Goal: Task Accomplishment & Management: Complete application form

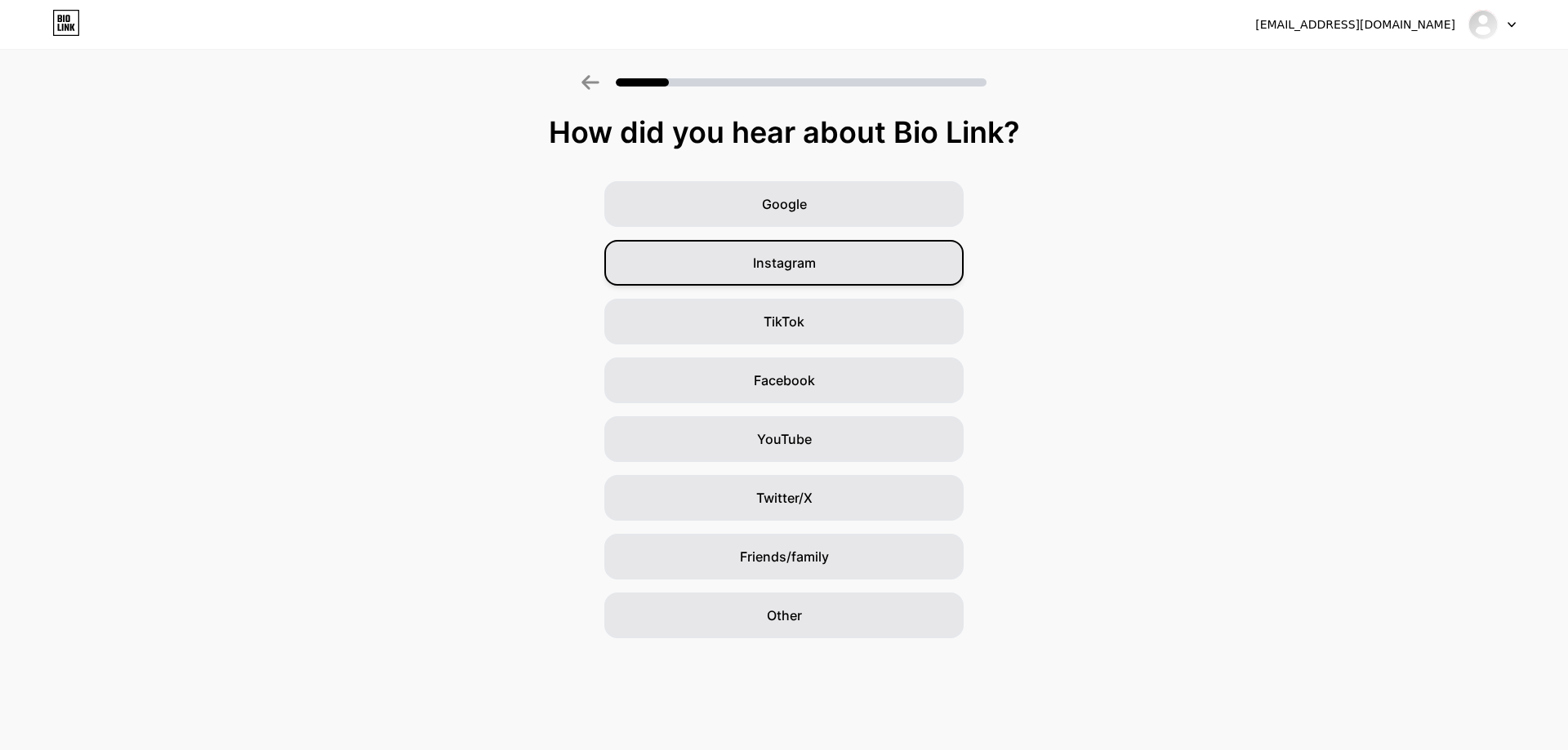
click at [816, 271] on div "Instagram" at bounding box center [784, 263] width 360 height 45
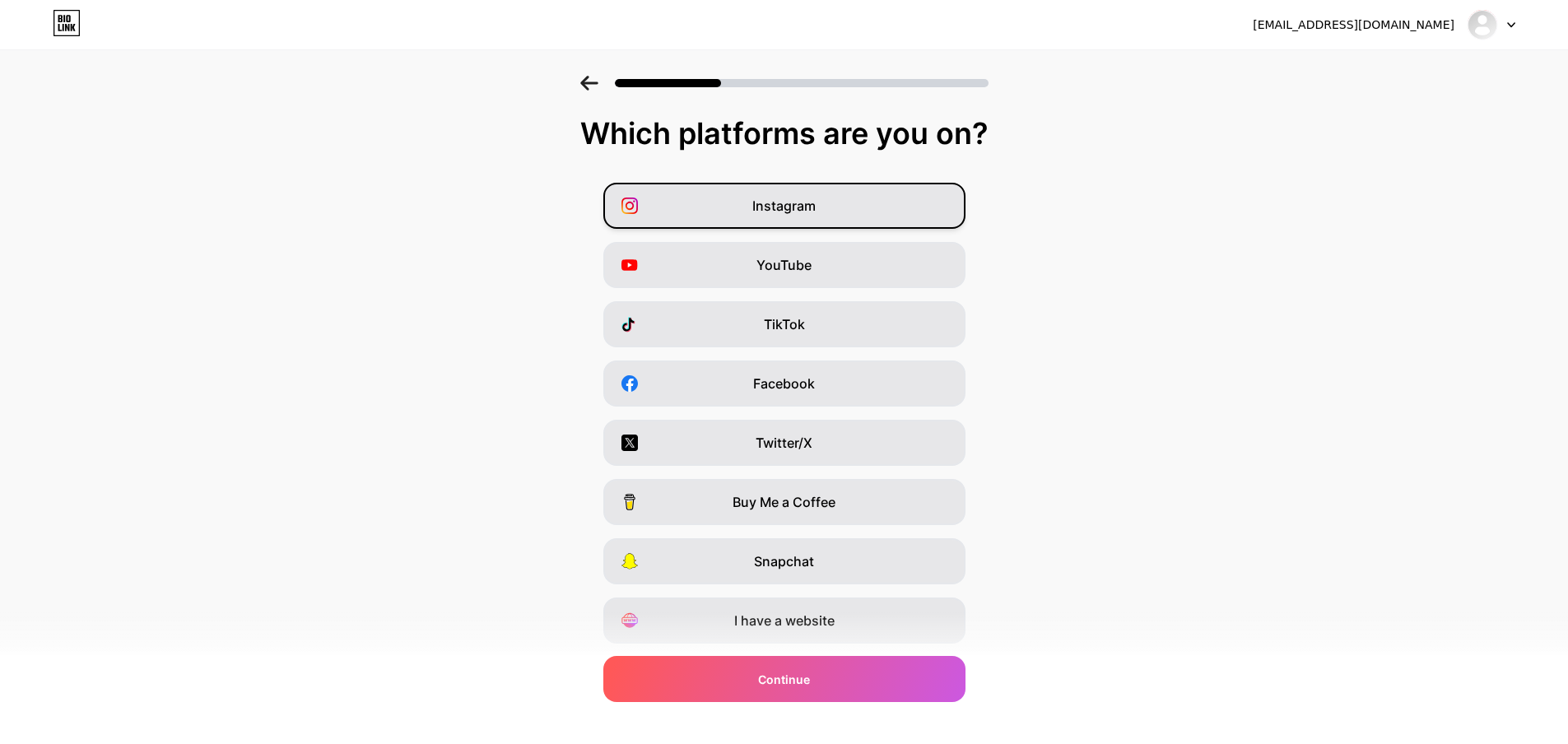
click at [796, 206] on span "Instagram" at bounding box center [784, 205] width 64 height 19
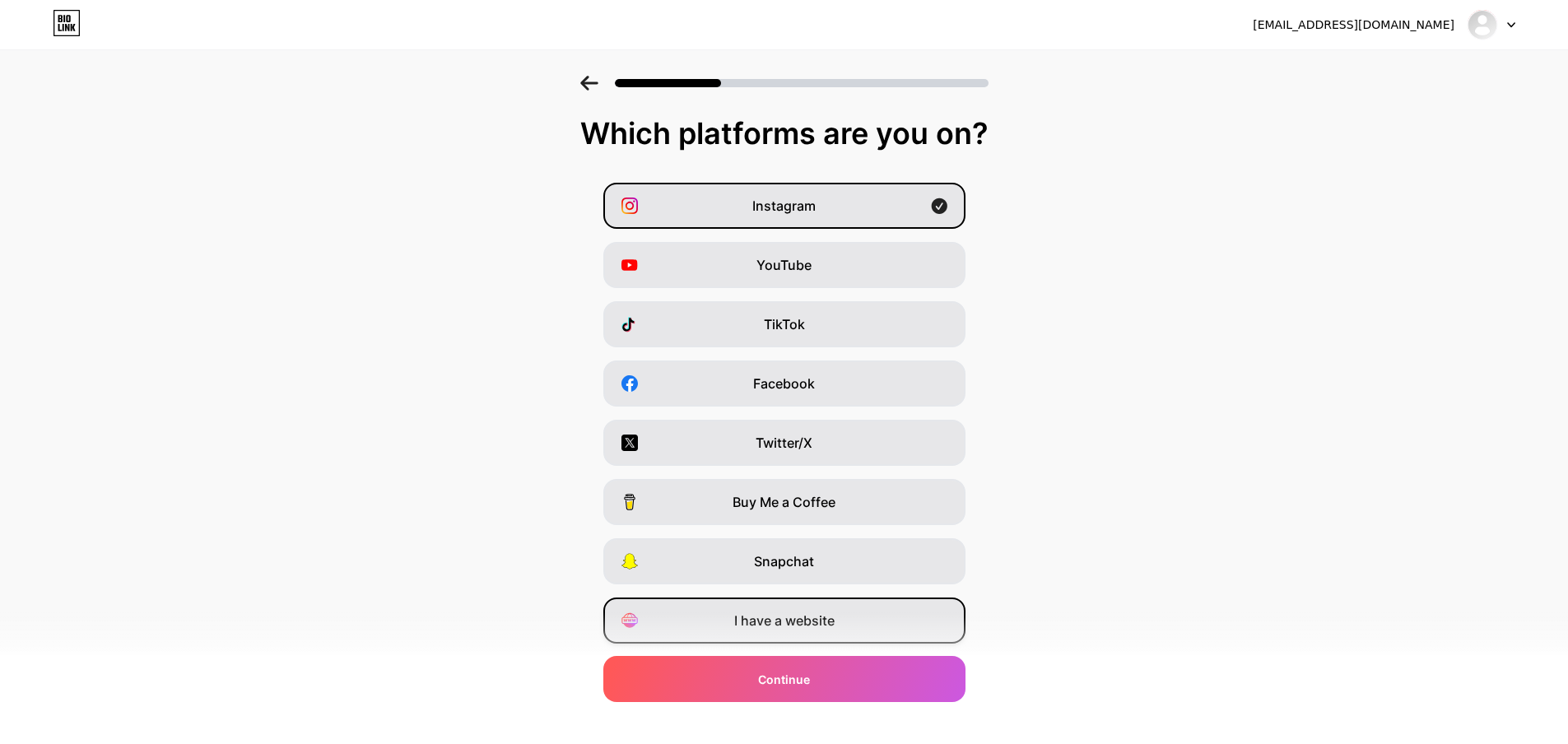
click at [796, 628] on span "I have a website" at bounding box center [784, 620] width 101 height 19
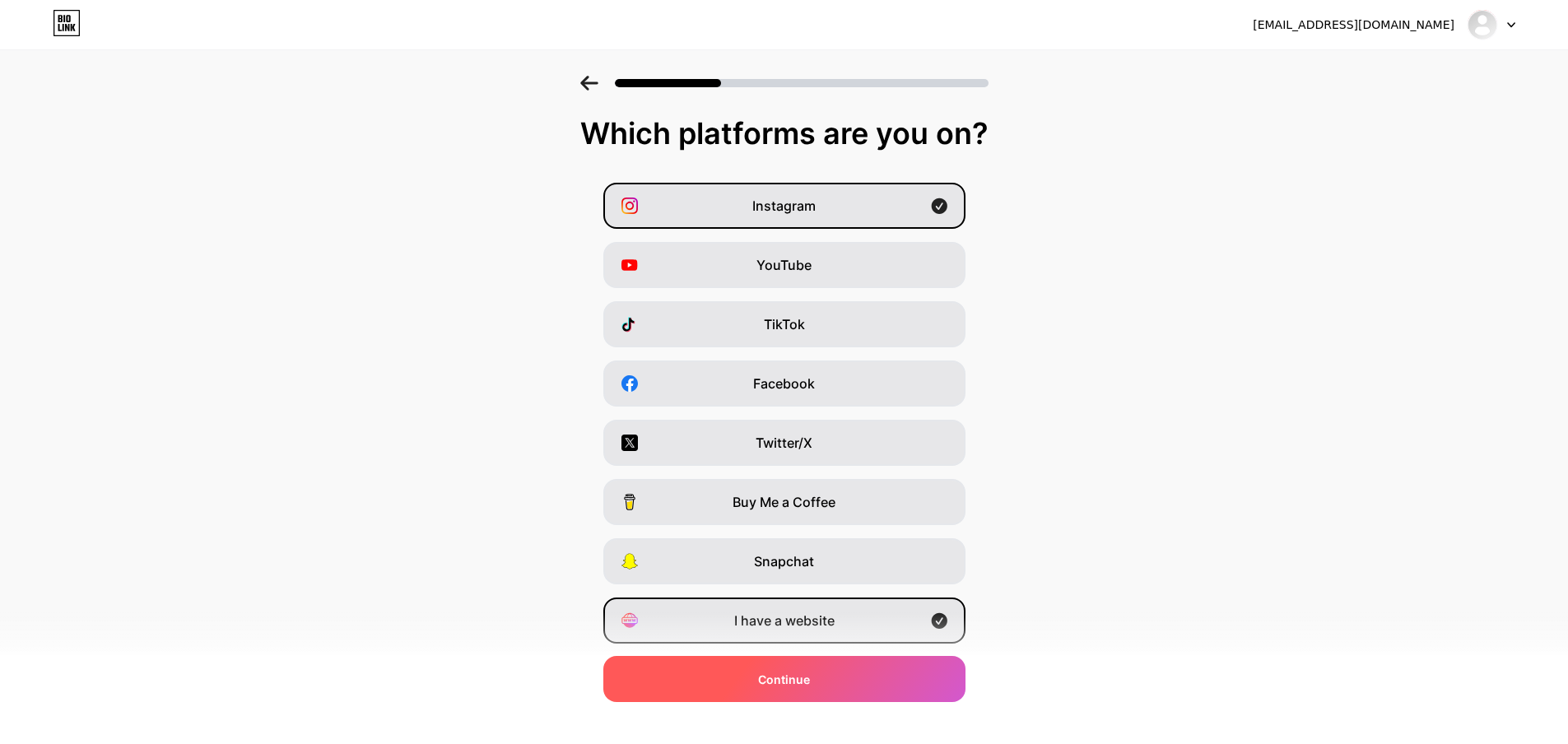
click at [807, 680] on span "Continue" at bounding box center [784, 680] width 52 height 17
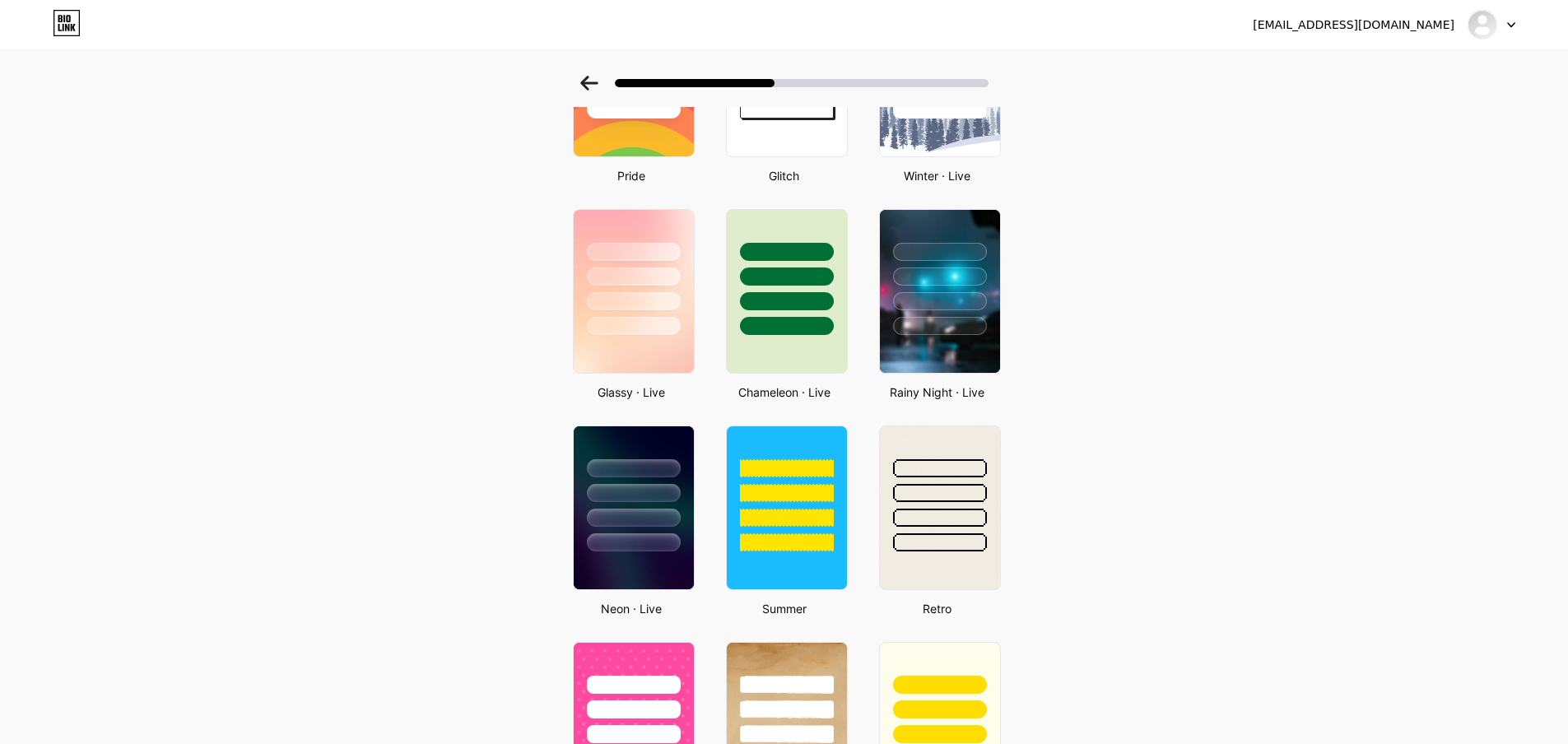
scroll to position [494, 0]
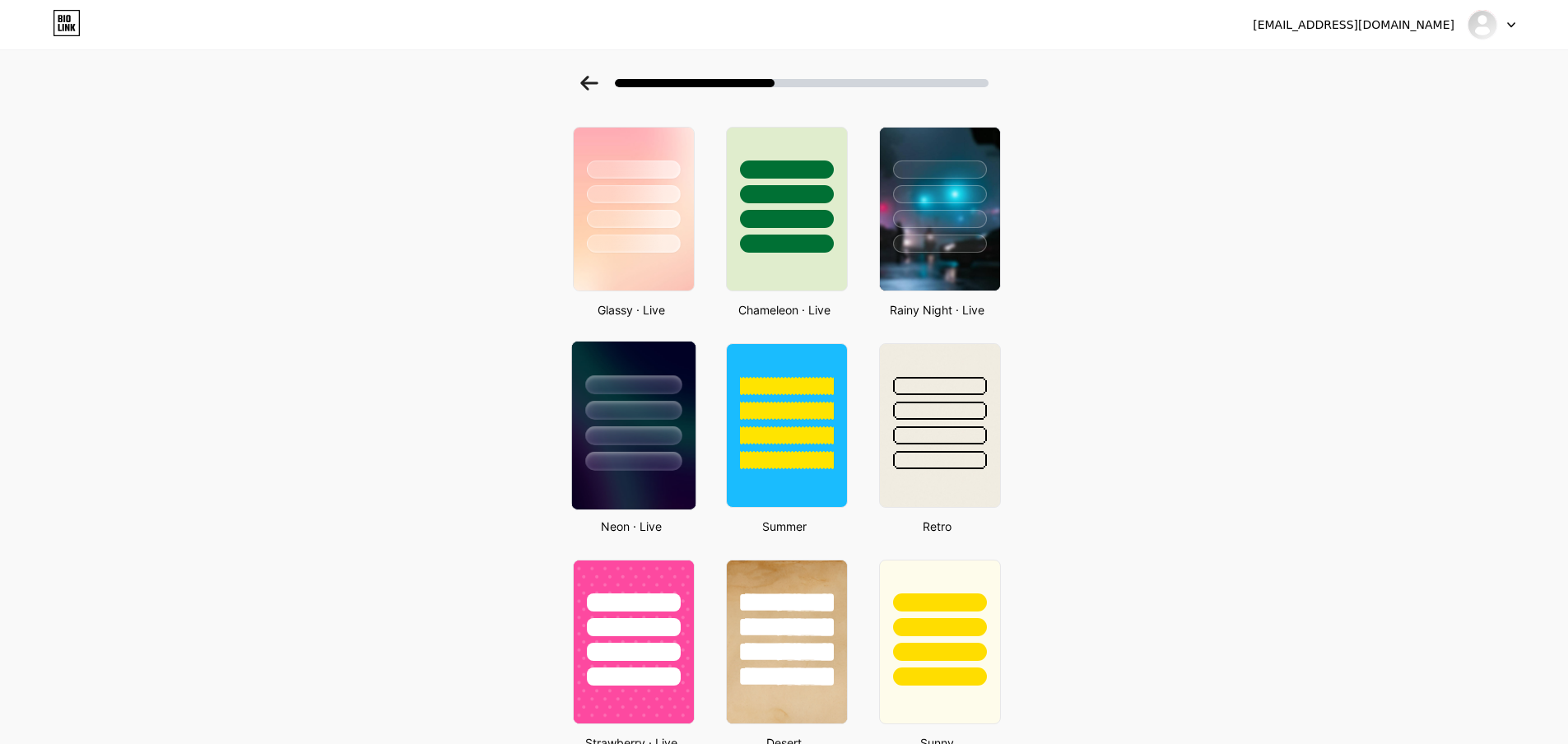
click at [663, 420] on div at bounding box center [633, 406] width 124 height 130
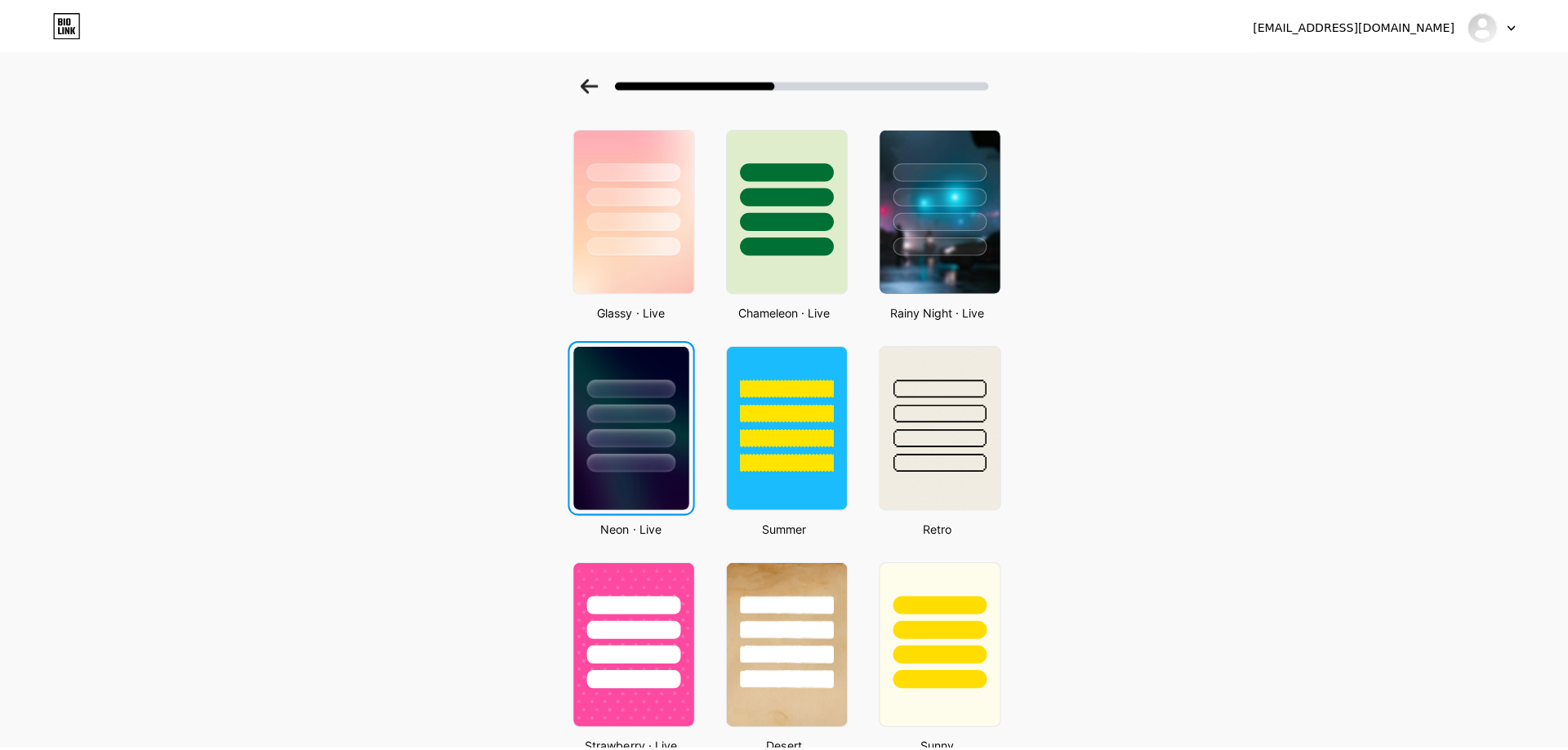
scroll to position [0, 0]
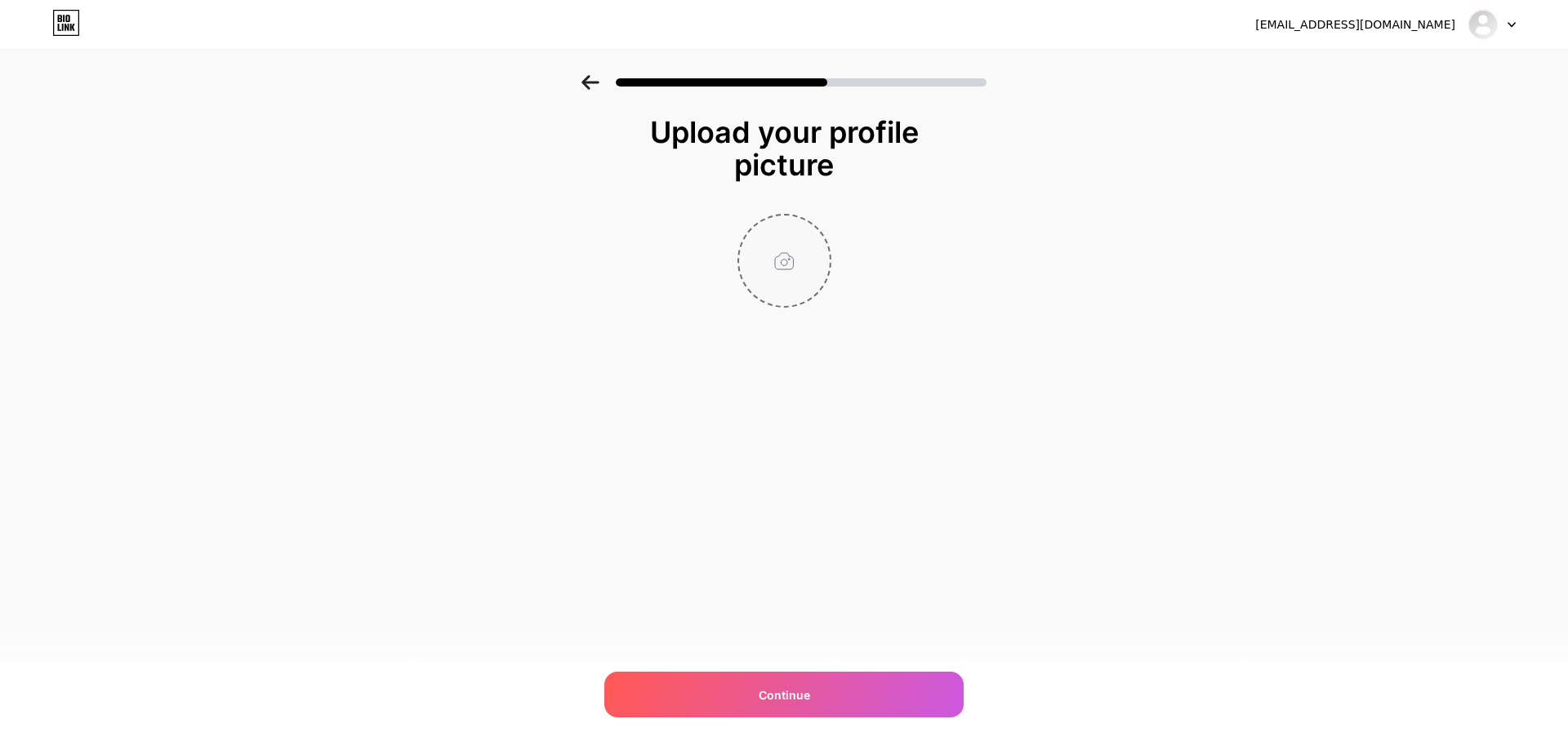
click at [781, 267] on input "file" at bounding box center [784, 261] width 91 height 91
type input "C:\fakepath\Logo iKMaker Final 2.png"
click at [780, 261] on img at bounding box center [784, 261] width 94 height 94
click at [781, 268] on img at bounding box center [784, 261] width 94 height 94
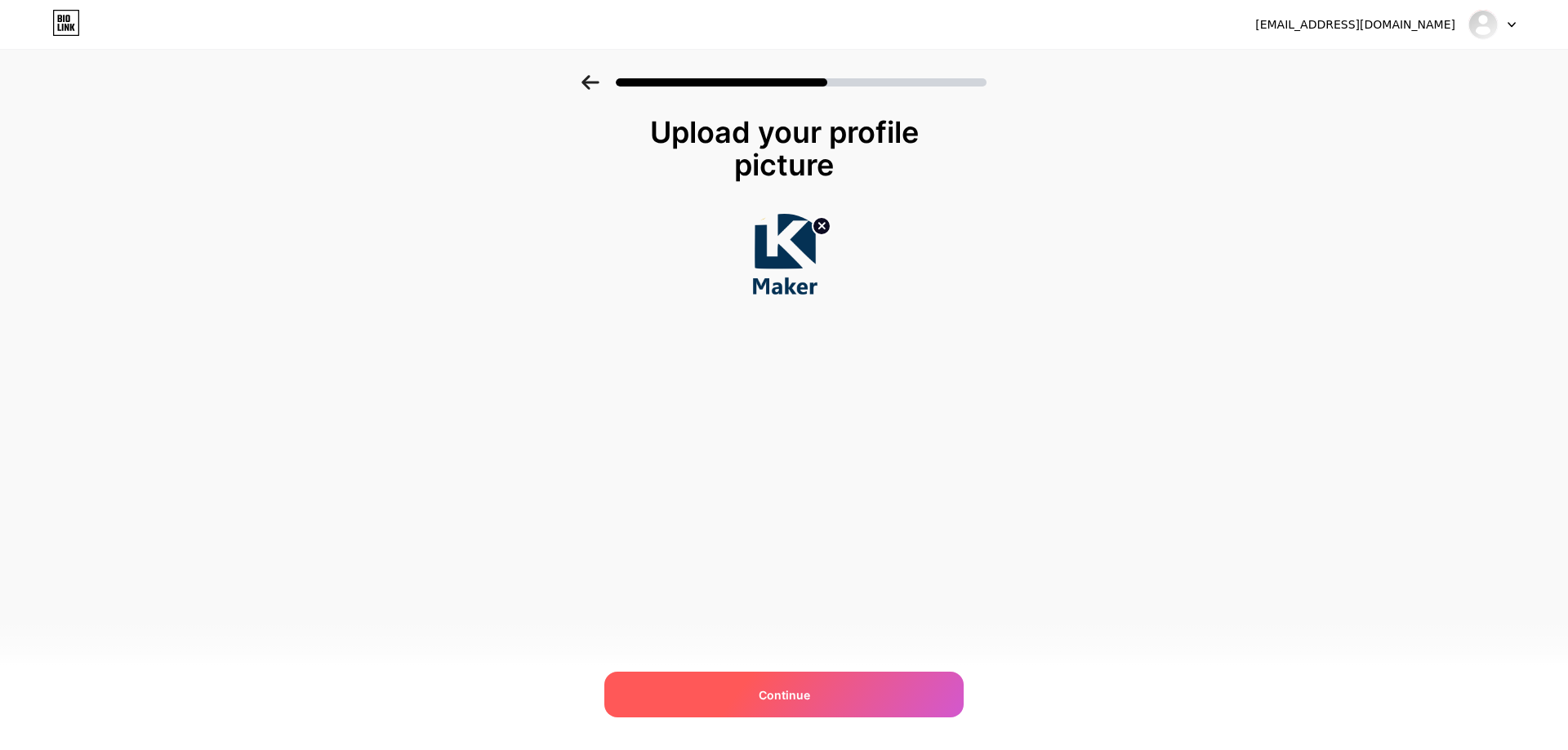
click at [807, 680] on div "Continue" at bounding box center [784, 695] width 360 height 45
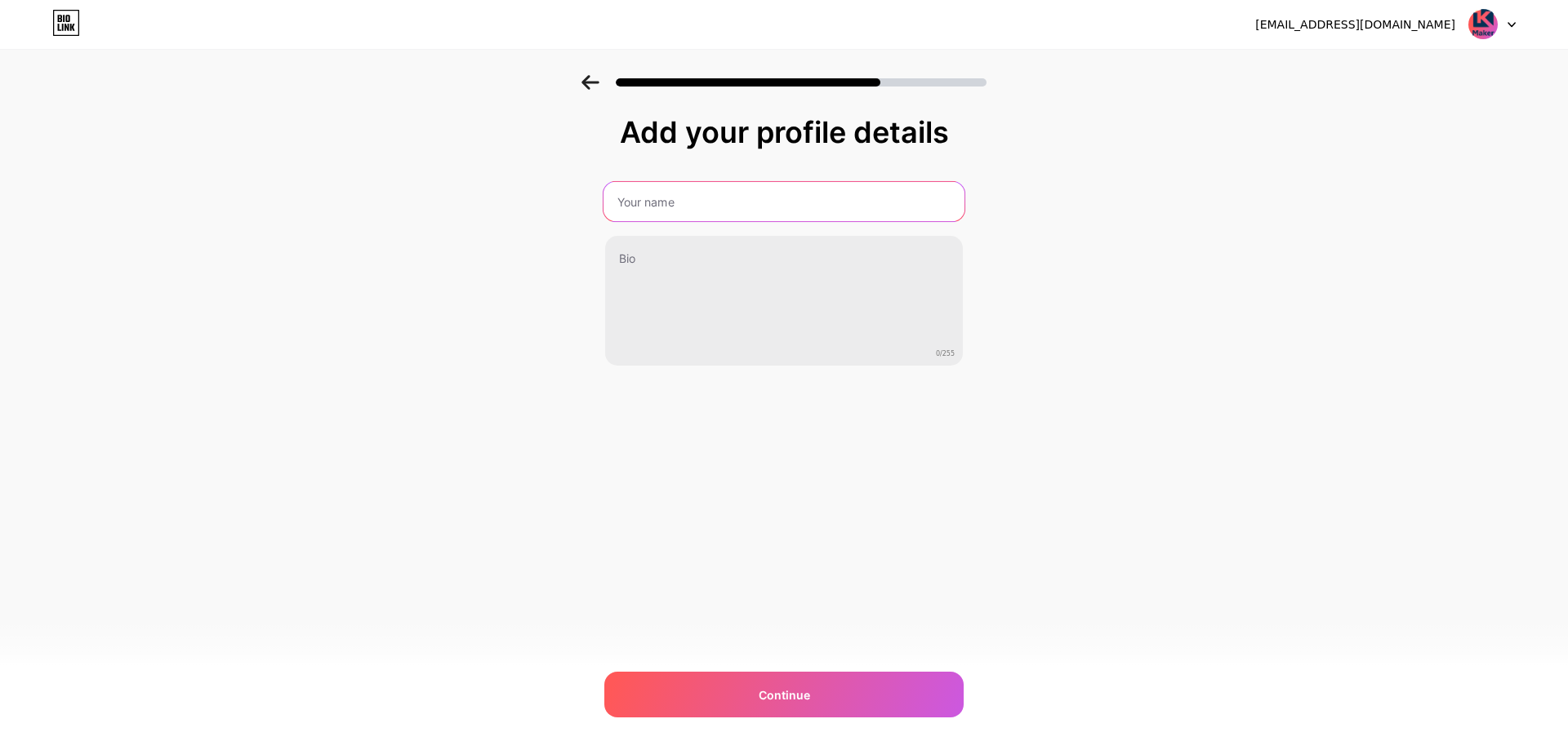
click at [706, 200] on input "text" at bounding box center [783, 202] width 360 height 39
type input "iKMakerRD"
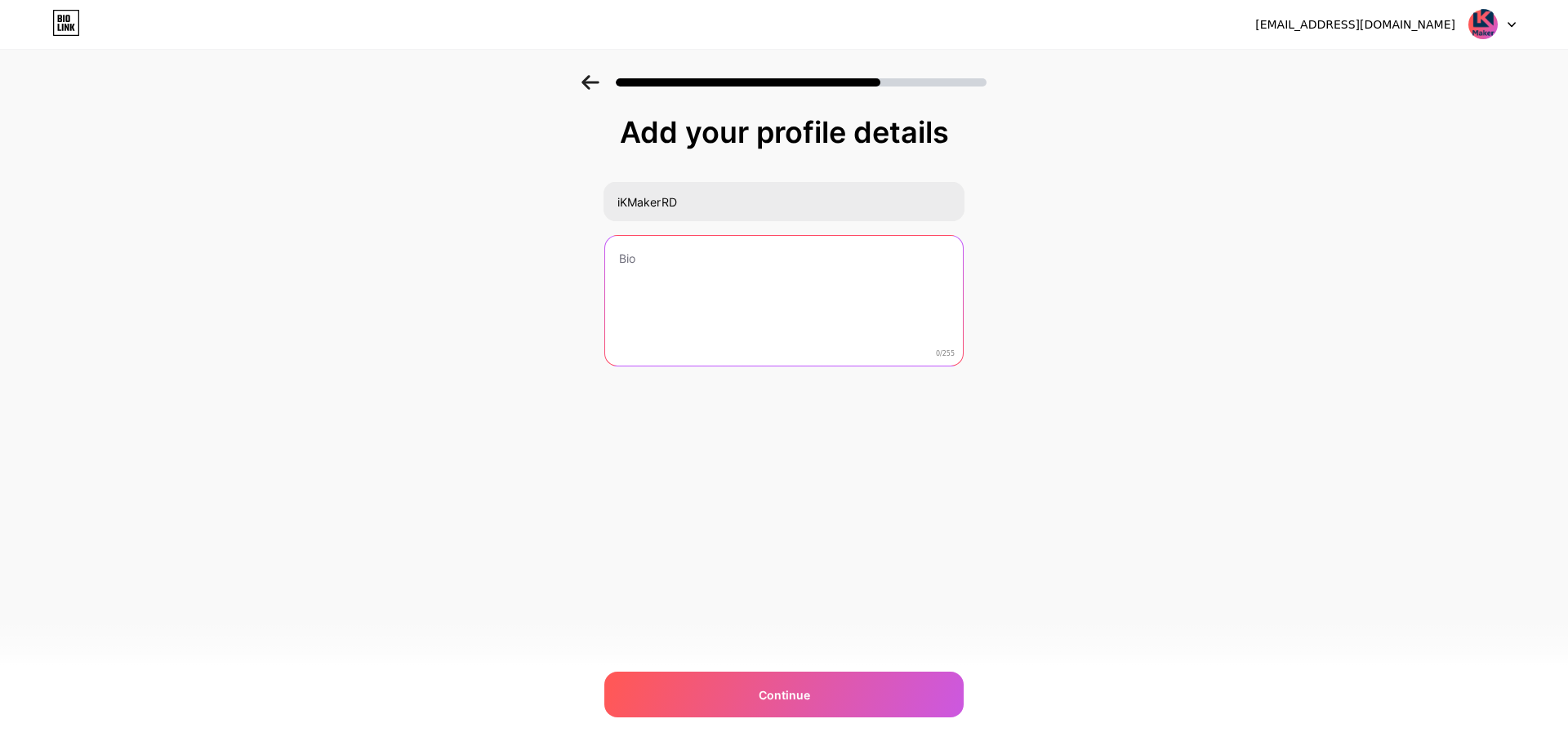
click at [692, 274] on textarea at bounding box center [784, 302] width 358 height 131
click at [730, 281] on textarea "Diseño e impresión 3D, calidad y rapidez es lo que nos caracteriza." at bounding box center [783, 302] width 360 height 133
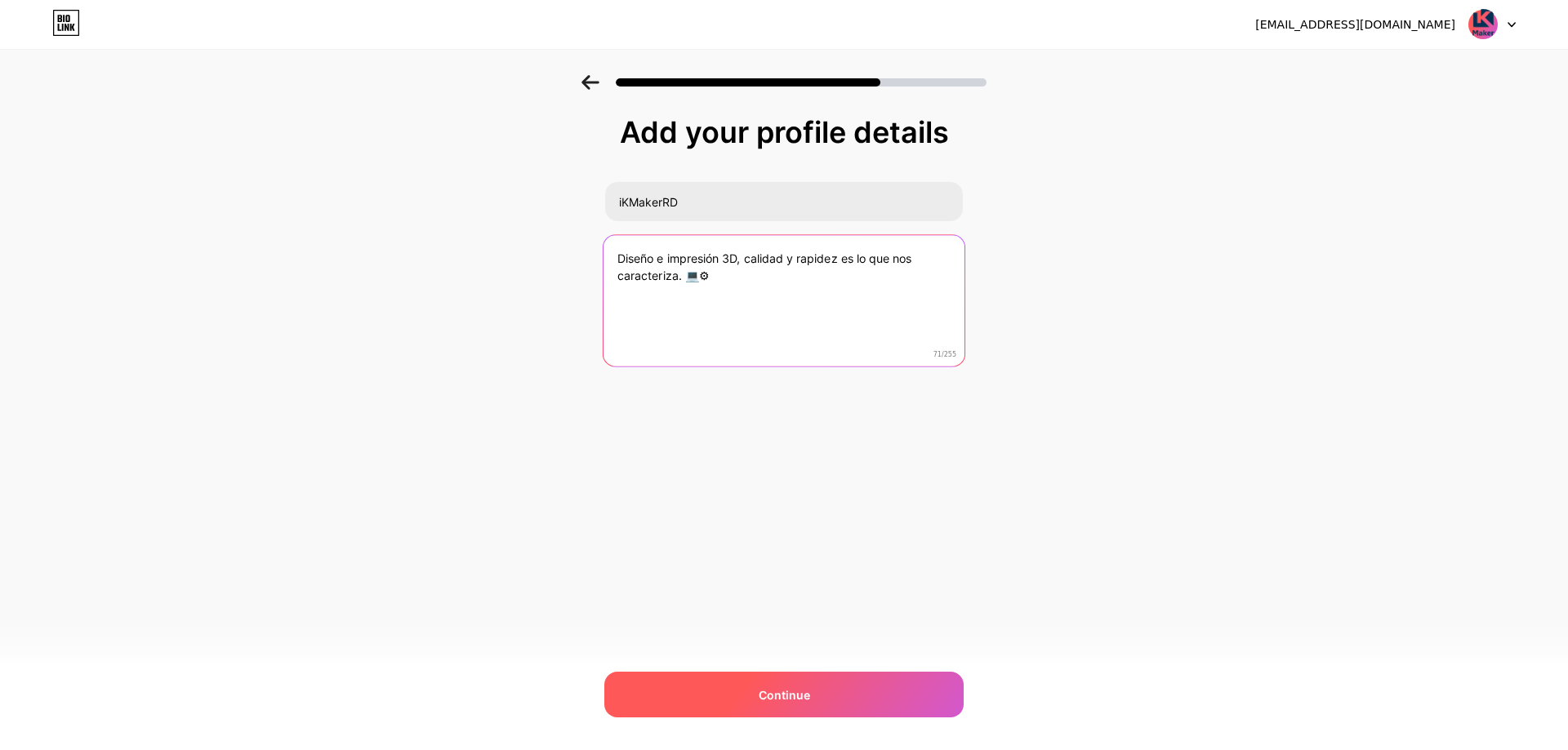
type textarea "Diseño e impresión 3D, calidad y rapidez es lo que nos caracteriza. 💻⚙"
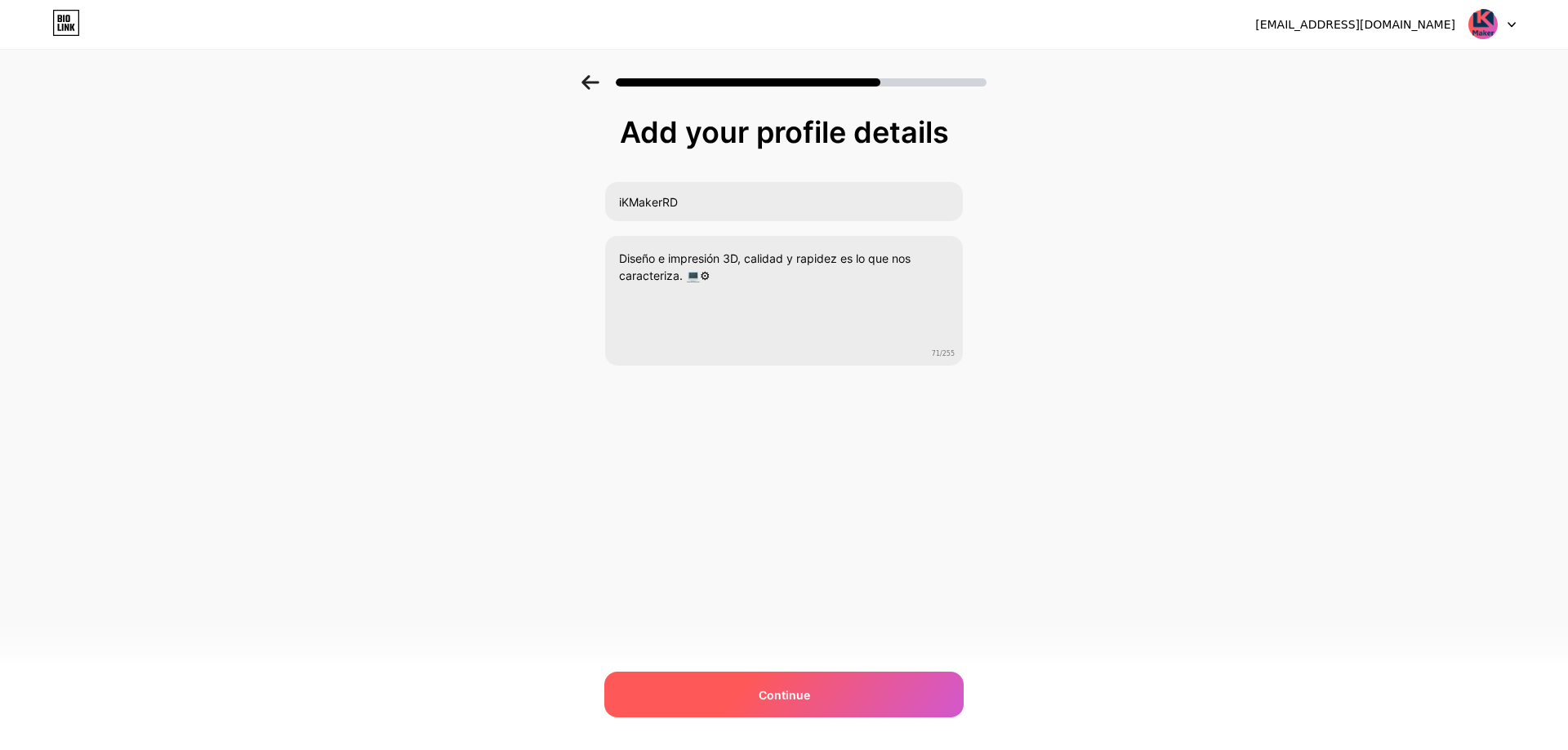
click at [791, 707] on div "Continue" at bounding box center [784, 695] width 360 height 45
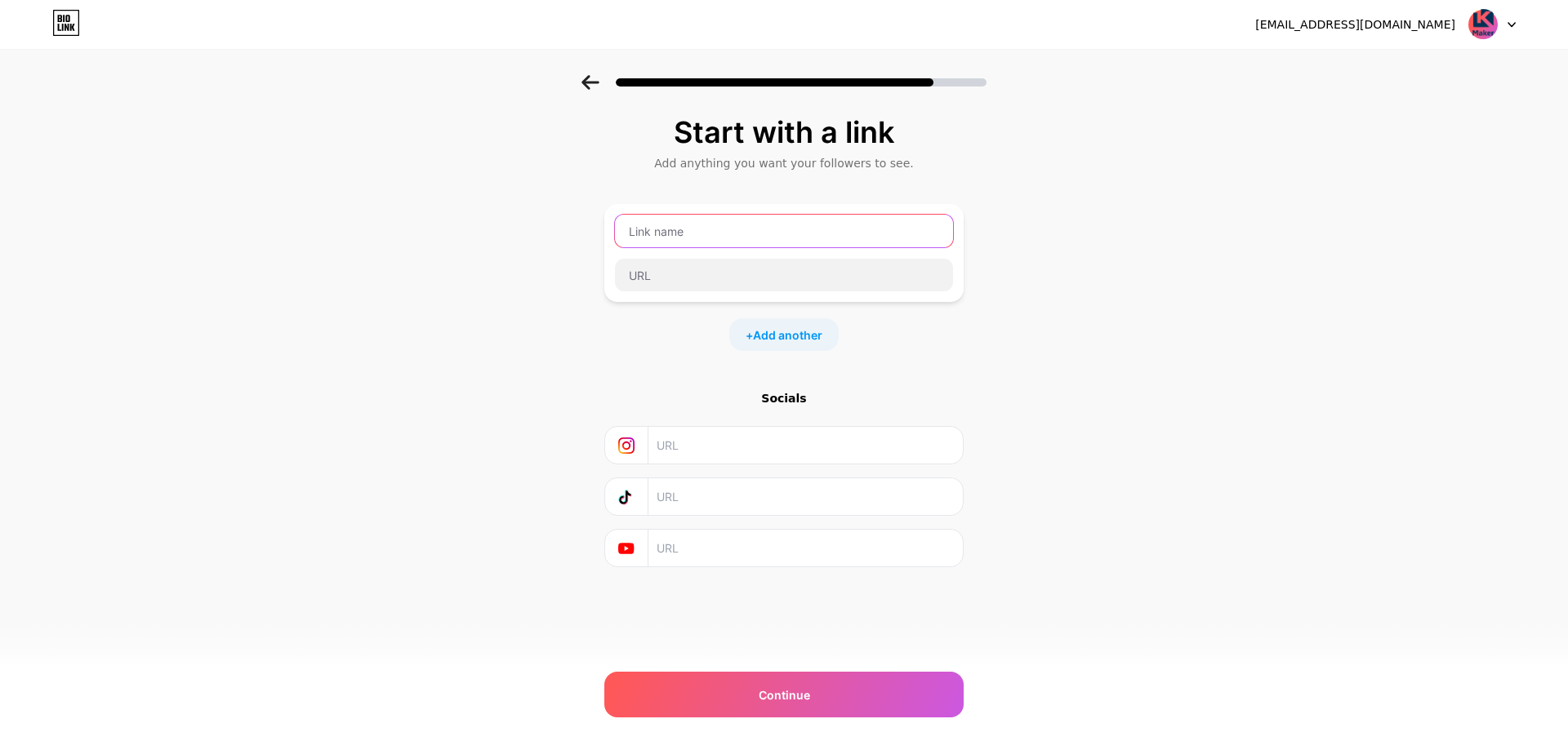
click at [724, 237] on input "text" at bounding box center [784, 231] width 338 height 33
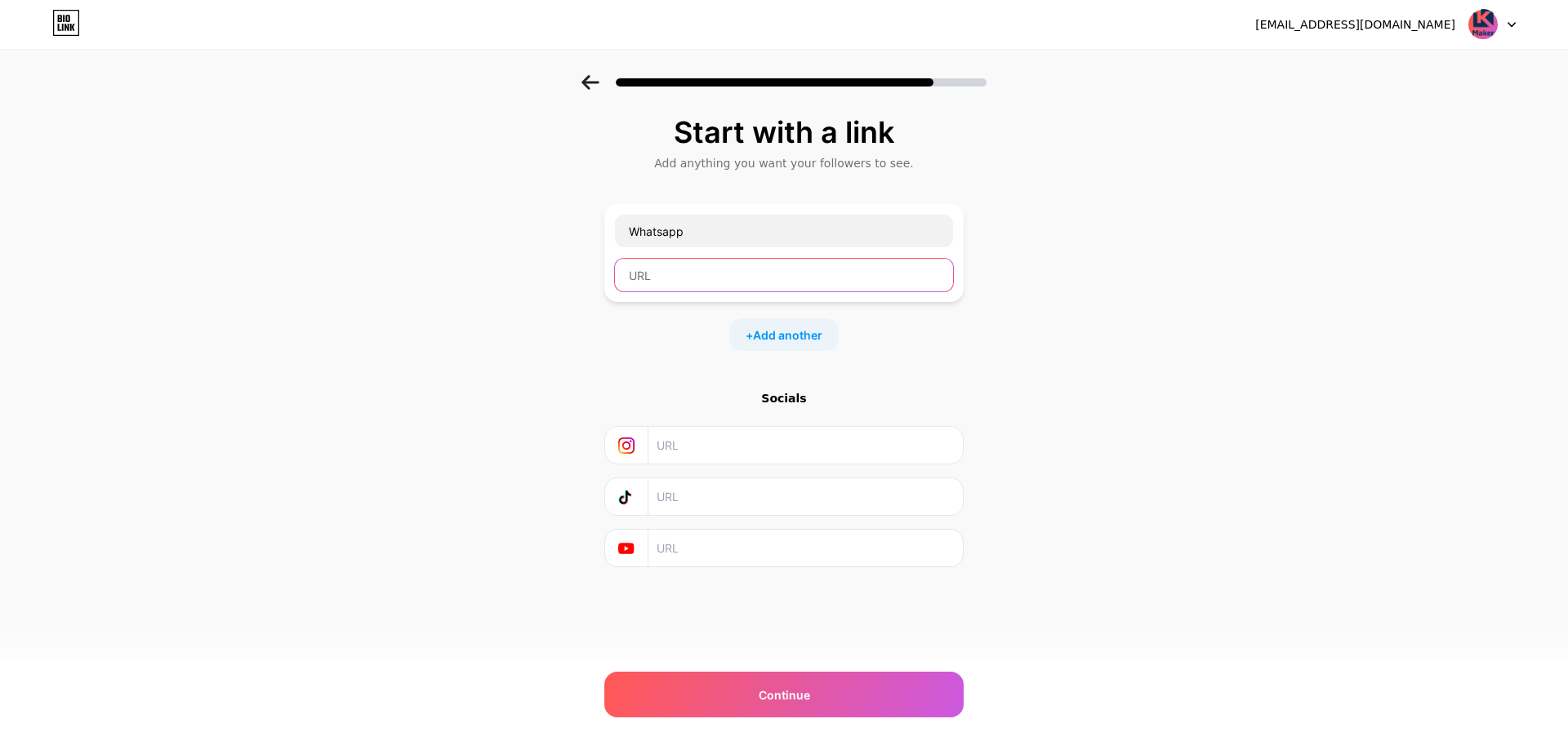
click at [695, 283] on input "text" at bounding box center [784, 275] width 338 height 33
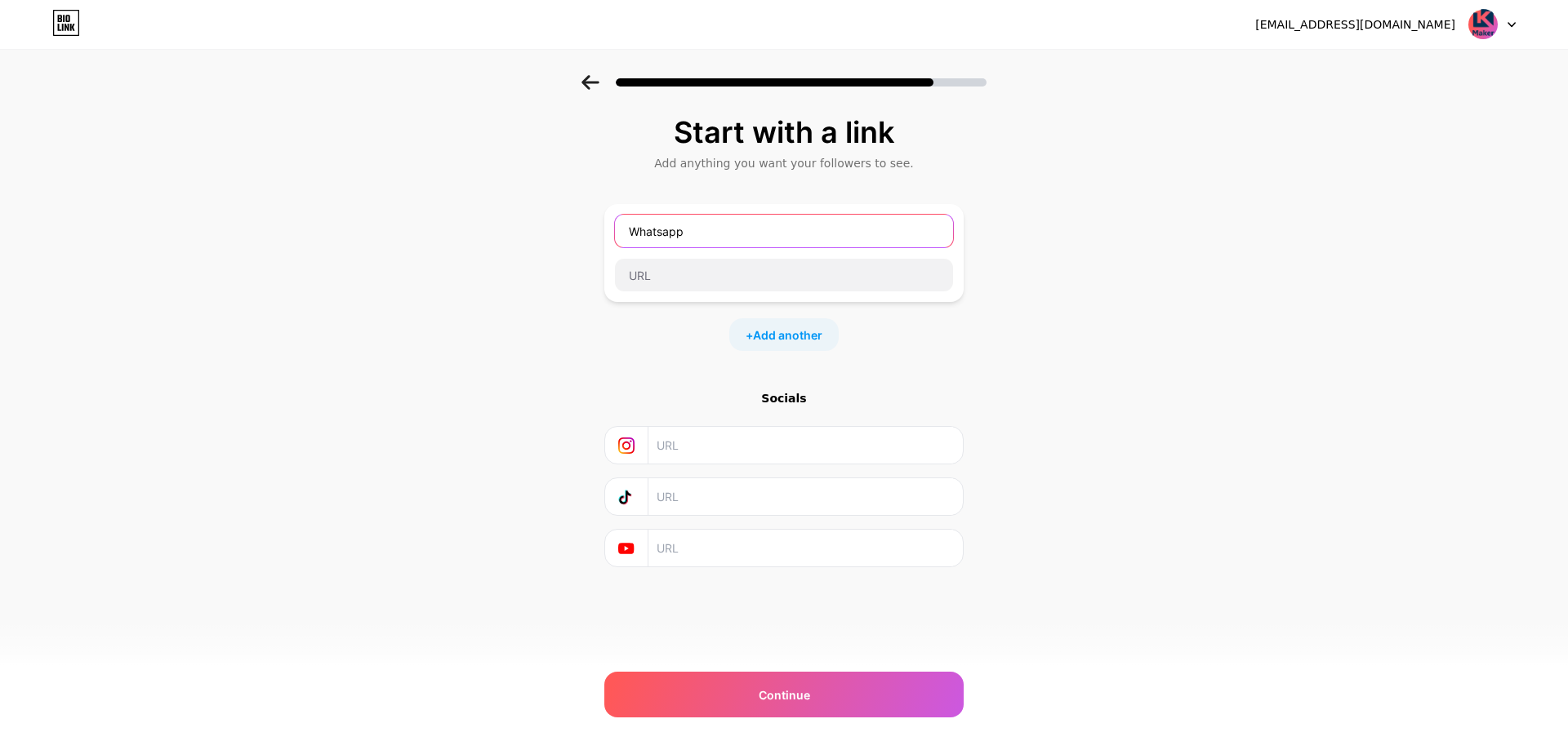
click at [710, 232] on input "Whatsapp" at bounding box center [784, 231] width 338 height 33
click at [652, 233] on input "Whatsapp" at bounding box center [784, 231] width 338 height 33
click at [705, 231] on input "Whastsapp" at bounding box center [784, 231] width 338 height 33
click at [659, 232] on input "Whastsapp" at bounding box center [784, 231] width 338 height 33
type input "Whatsapp"
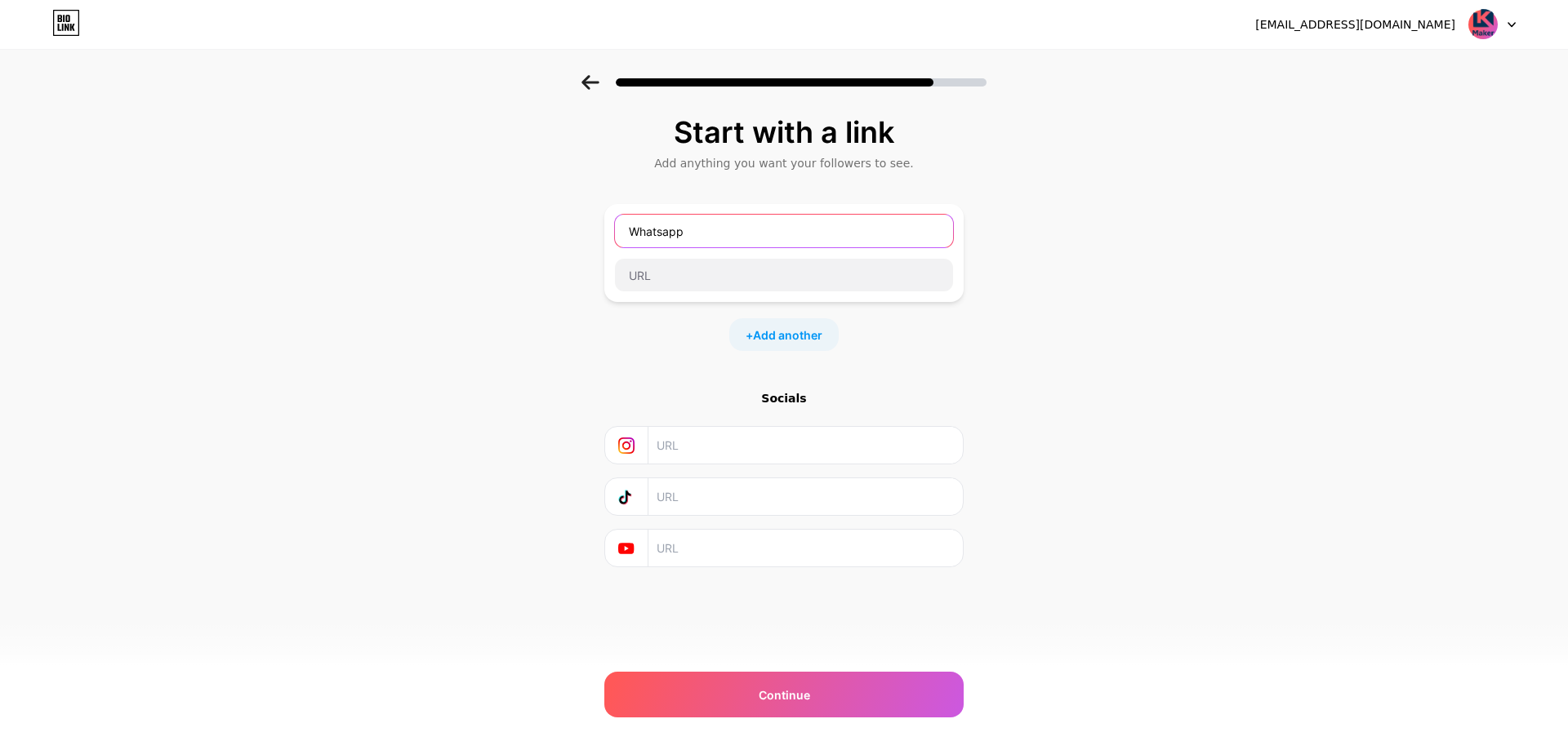
click at [662, 231] on input "Whatsapp" at bounding box center [784, 231] width 338 height 33
click at [698, 232] on input "Whatsapp" at bounding box center [784, 231] width 338 height 33
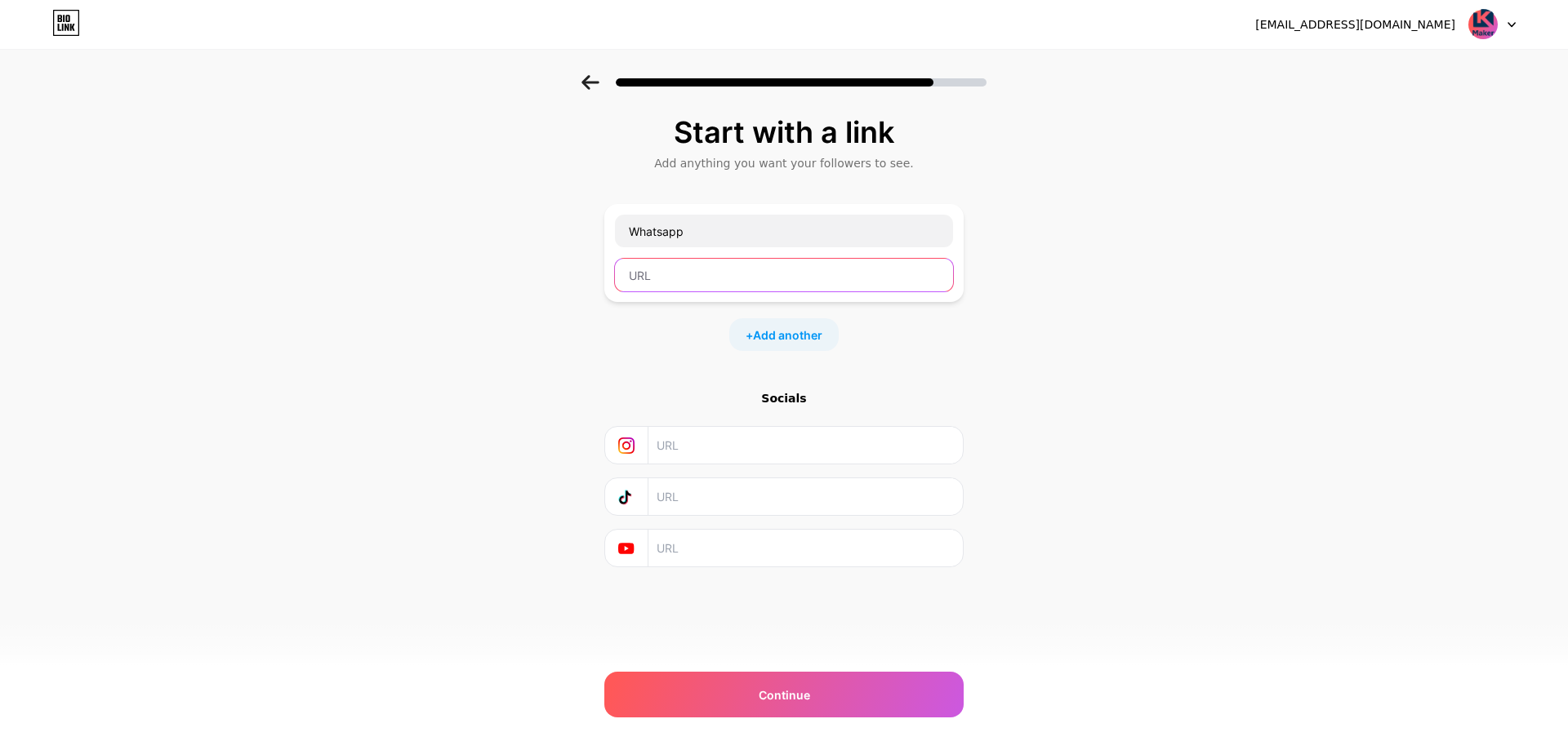
click at [681, 270] on input "text" at bounding box center [784, 275] width 338 height 33
click at [671, 278] on input "text" at bounding box center [784, 275] width 338 height 33
paste input "[URL][DOMAIN_NAME]"
click at [806, 273] on input "[URL][DOMAIN_NAME]" at bounding box center [784, 275] width 338 height 33
type input "[URL][DOMAIN_NAME]"
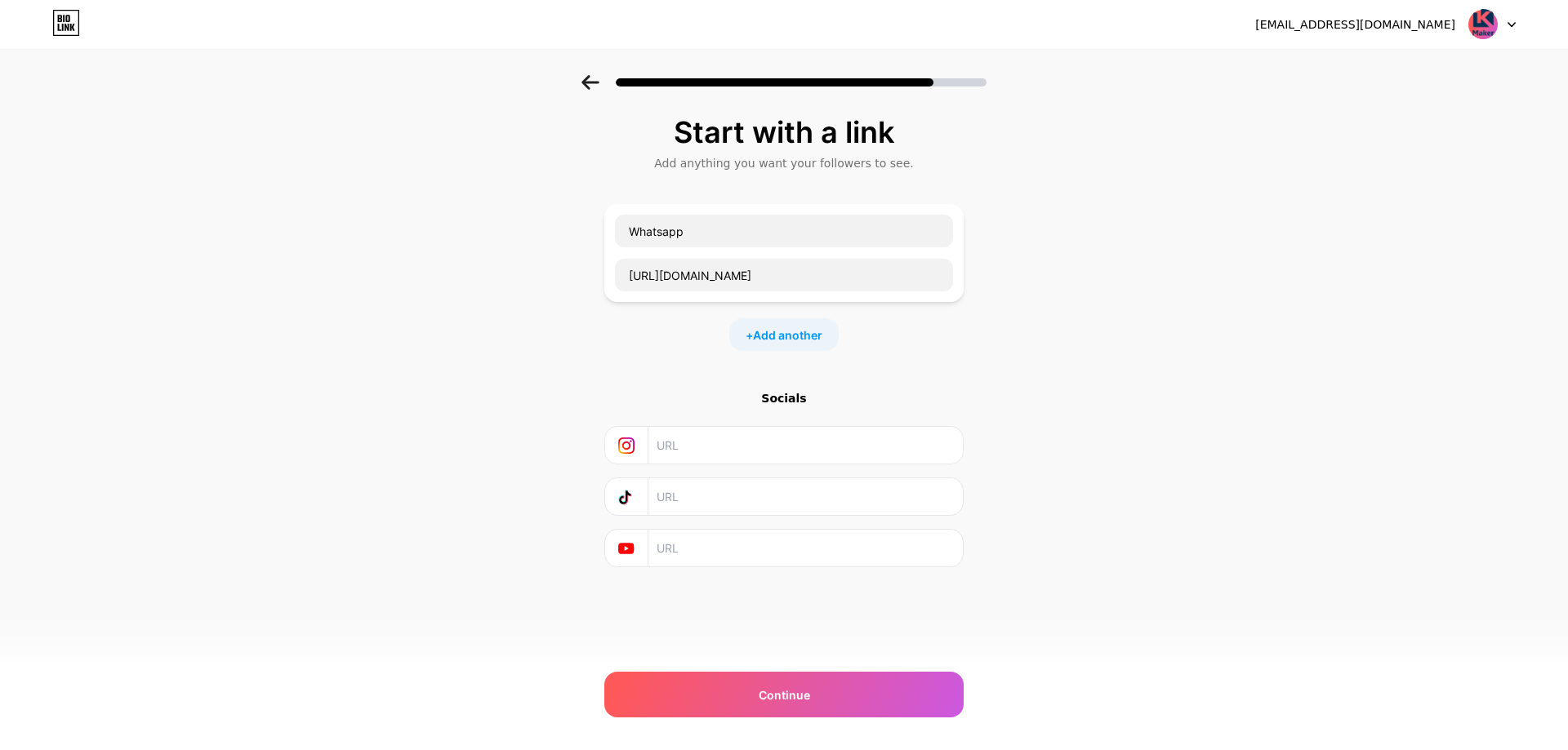
click at [737, 454] on input "text" at bounding box center [804, 445] width 297 height 37
click at [690, 453] on input "text" at bounding box center [804, 445] width 297 height 37
paste input "[URL][DOMAIN_NAME]"
click at [956, 446] on div "[URL][DOMAIN_NAME]" at bounding box center [784, 445] width 360 height 39
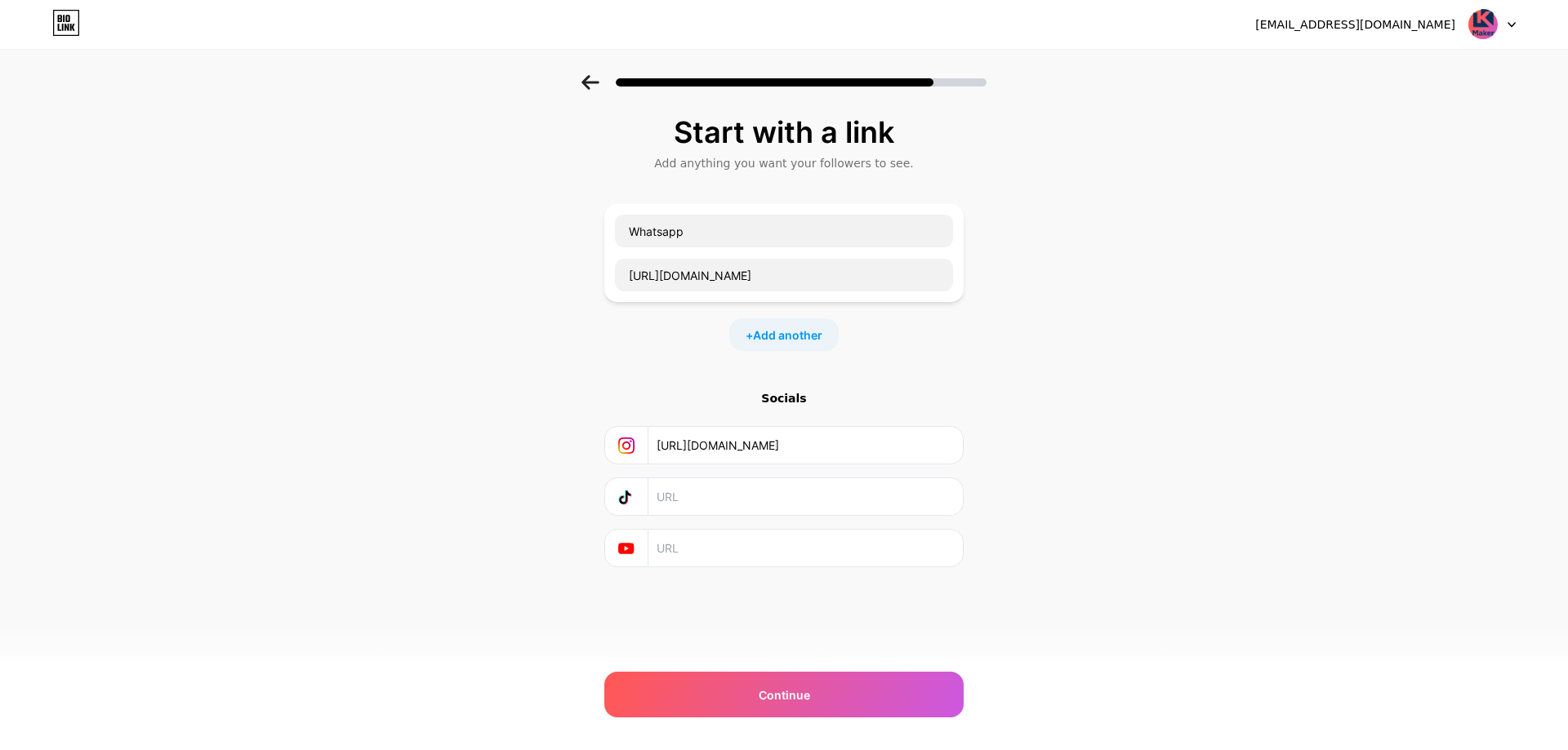
click at [956, 446] on div "[URL][DOMAIN_NAME]" at bounding box center [784, 445] width 360 height 39
drag, startPoint x: 899, startPoint y: 446, endPoint x: 1050, endPoint y: 446, distance: 151.0
click at [1050, 446] on div "Start with a link Add anything you want your followers to see. Whatsapp [URL][D…" at bounding box center [784, 361] width 1568 height 574
drag, startPoint x: 918, startPoint y: 447, endPoint x: 877, endPoint y: 449, distance: 41.0
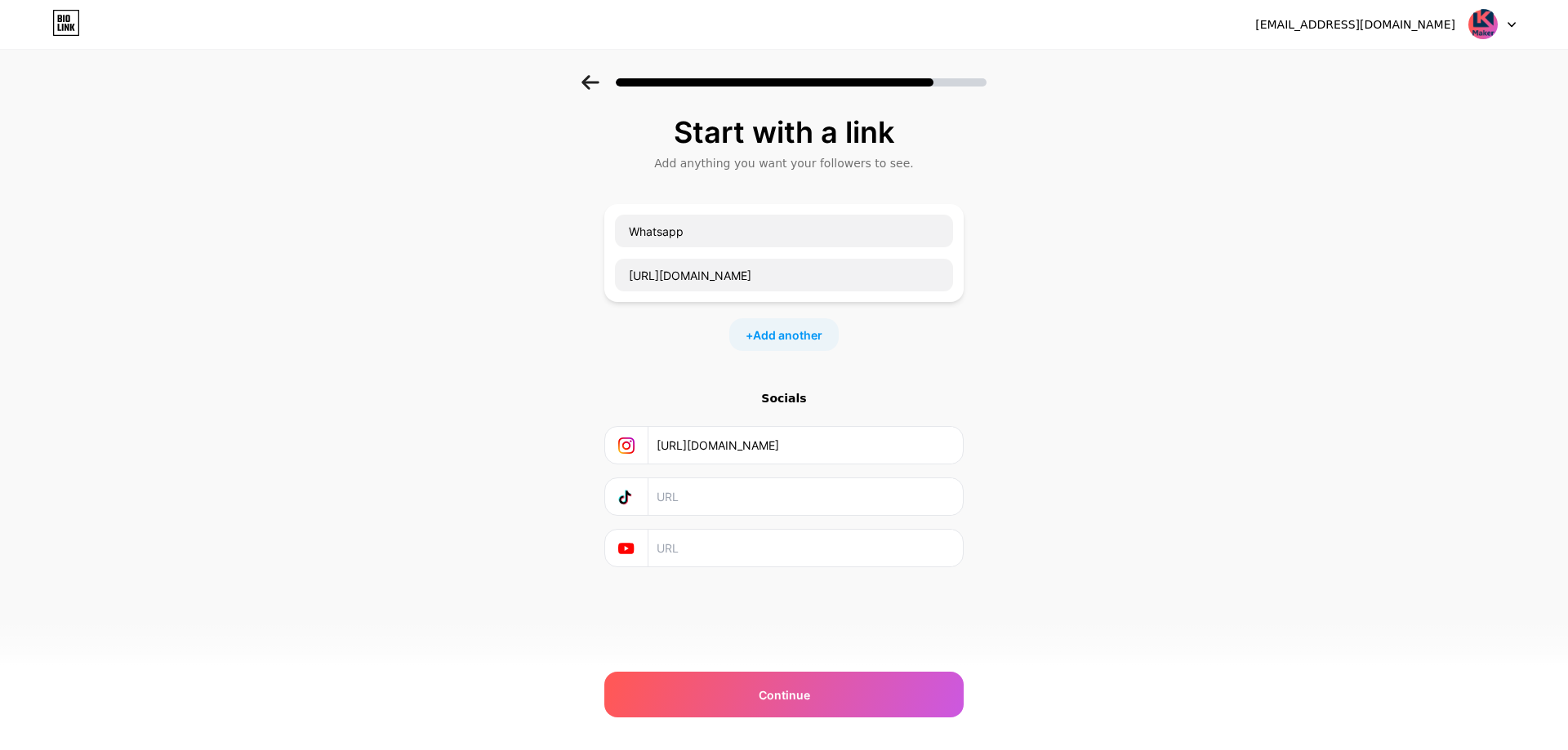
click at [877, 449] on input "[URL][DOMAIN_NAME]" at bounding box center [804, 445] width 297 height 37
type input "[URL][DOMAIN_NAME]"
click at [1022, 434] on div "Start with a link Add anything you want your followers to see. Whatsapp [URL][D…" at bounding box center [784, 361] width 1568 height 574
click at [469, 484] on div "Start with a link Add anything you want your followers to see. Whatsapp [URL][D…" at bounding box center [784, 361] width 1568 height 574
click at [755, 713] on div "Continue" at bounding box center [784, 695] width 360 height 45
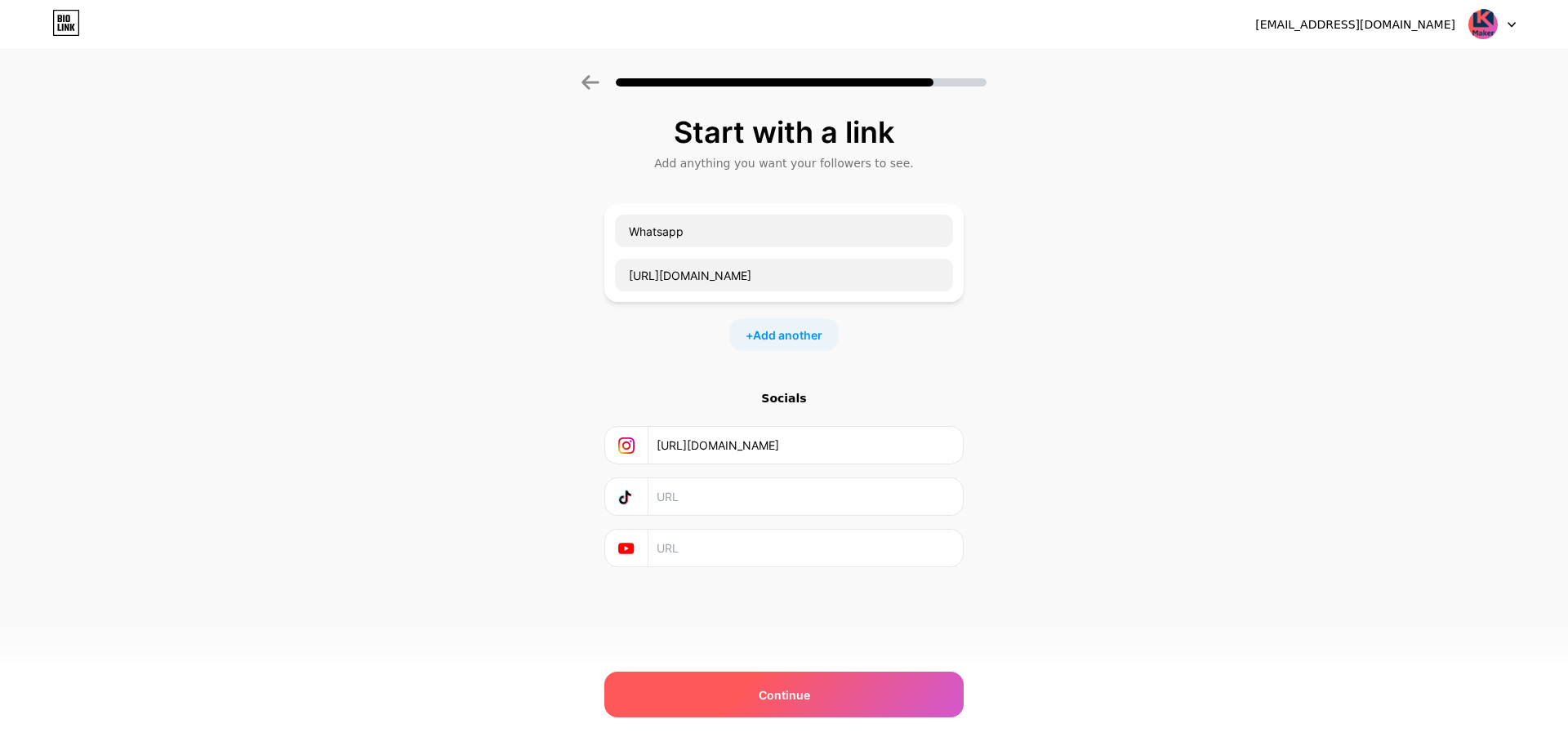
click at [780, 699] on span "Continue" at bounding box center [784, 695] width 51 height 17
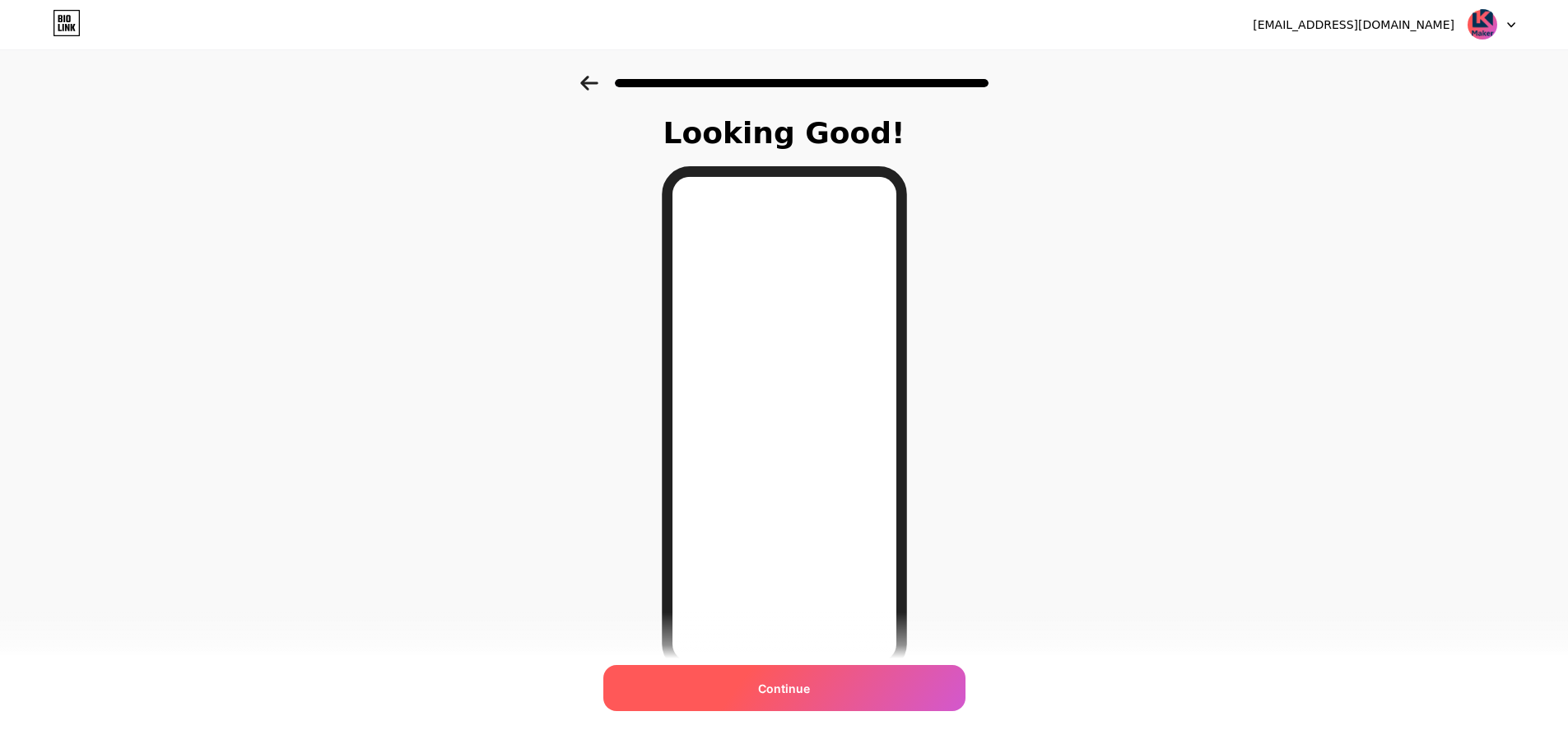
click at [789, 685] on span "Continue" at bounding box center [784, 689] width 52 height 17
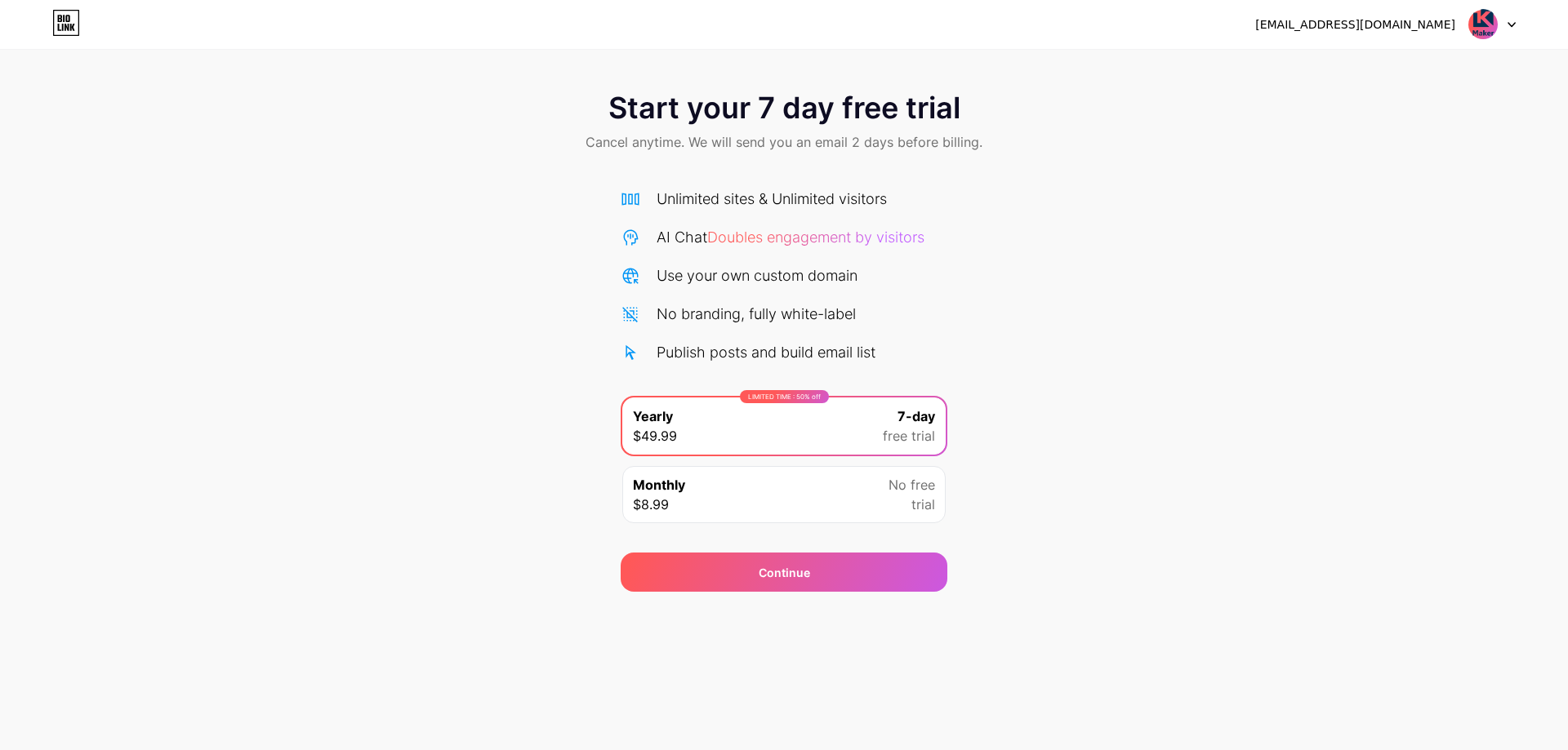
click at [702, 499] on div "Monthly $8.99 No free trial" at bounding box center [783, 495] width 324 height 57
